Goal: Find specific page/section: Find specific page/section

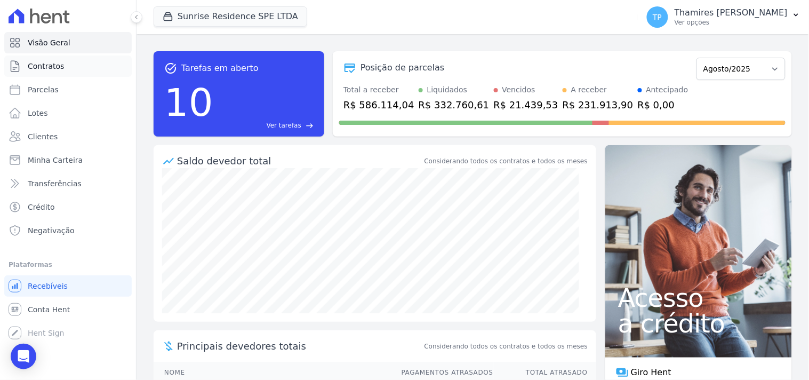
click at [92, 65] on link "Contratos" at bounding box center [67, 65] width 127 height 21
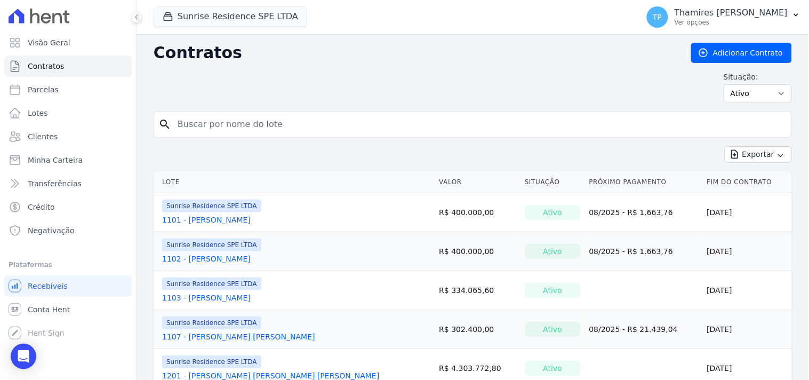
click at [304, 131] on input "search" at bounding box center [479, 124] width 616 height 21
type input "[PERSON_NAME]"
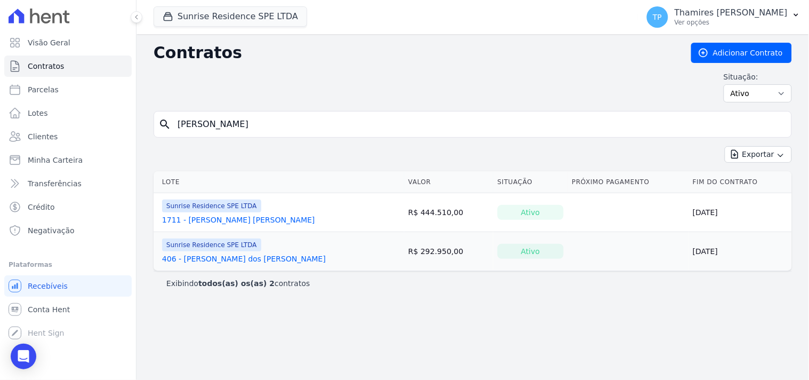
click at [253, 217] on link "1711 - [PERSON_NAME] [PERSON_NAME]" at bounding box center [238, 219] width 153 height 11
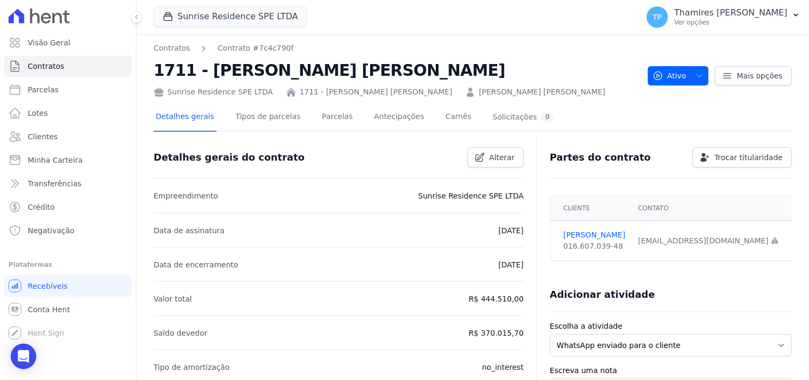
drag, startPoint x: 149, startPoint y: 68, endPoint x: 408, endPoint y: 67, distance: 258.7
copy h2 "1711 - [PERSON_NAME] [PERSON_NAME]"
